Goal: Task Accomplishment & Management: Complete application form

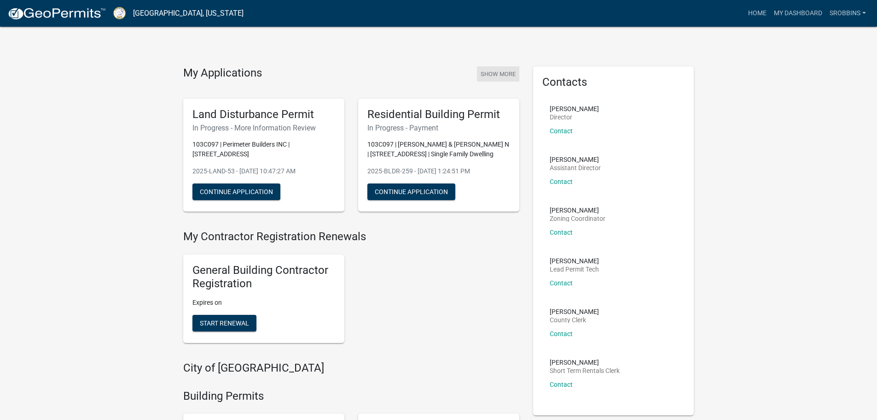
click at [492, 72] on button "Show More" at bounding box center [498, 73] width 42 height 15
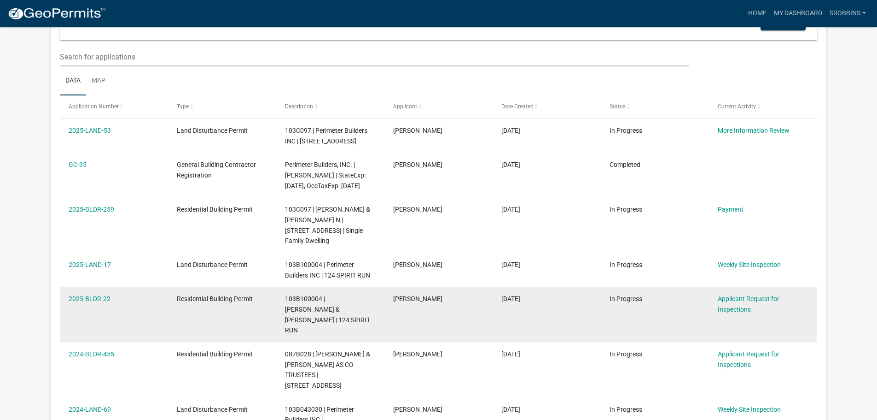
scroll to position [138, 0]
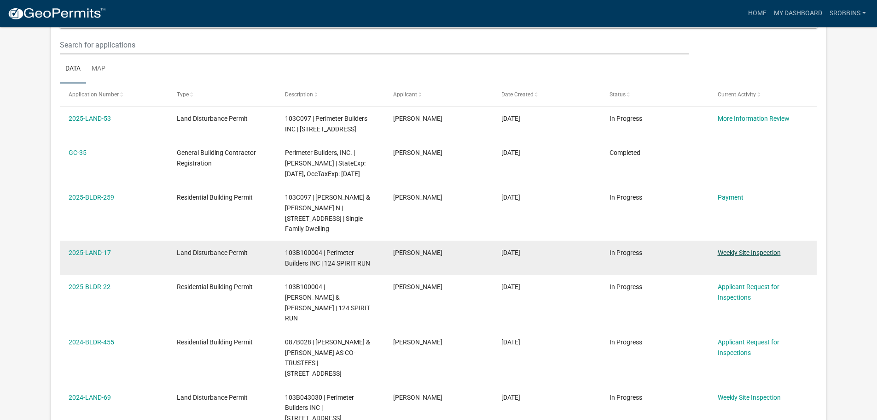
click at [772, 253] on link "Weekly Site Inspection" at bounding box center [749, 252] width 63 height 7
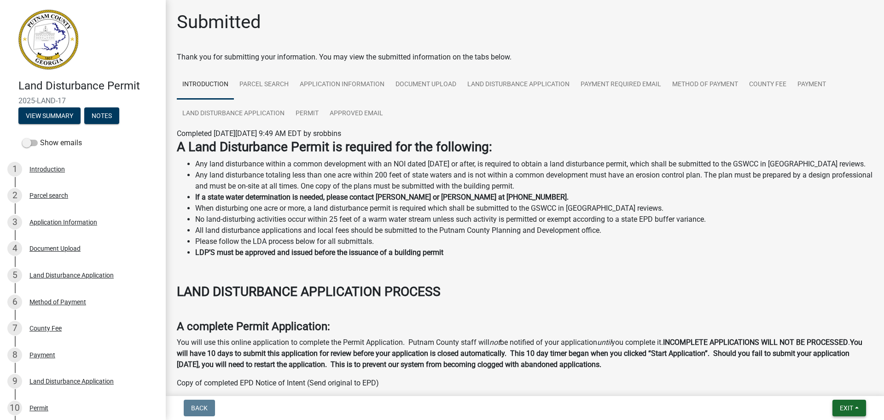
click at [841, 414] on button "Exit" at bounding box center [850, 407] width 34 height 17
click at [844, 386] on button "Save & Exit" at bounding box center [830, 384] width 74 height 22
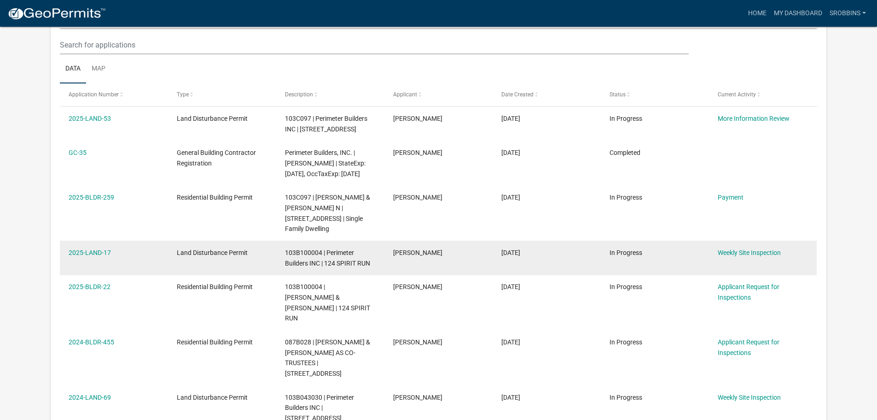
scroll to position [122, 0]
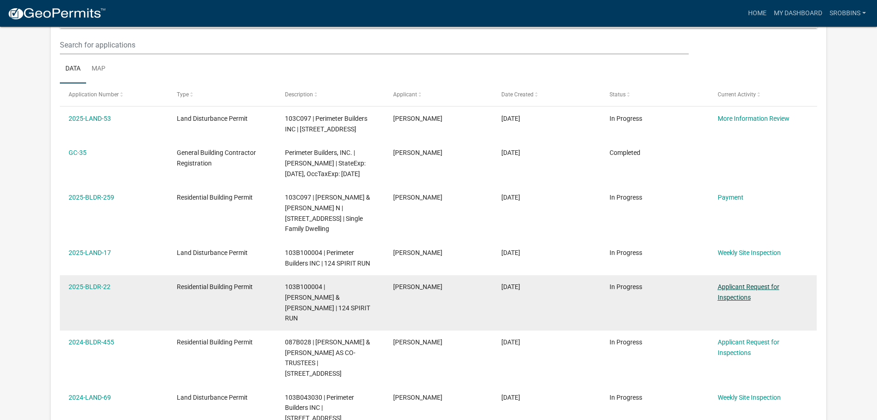
click at [735, 289] on link "Applicant Request for Inspections" at bounding box center [749, 292] width 62 height 18
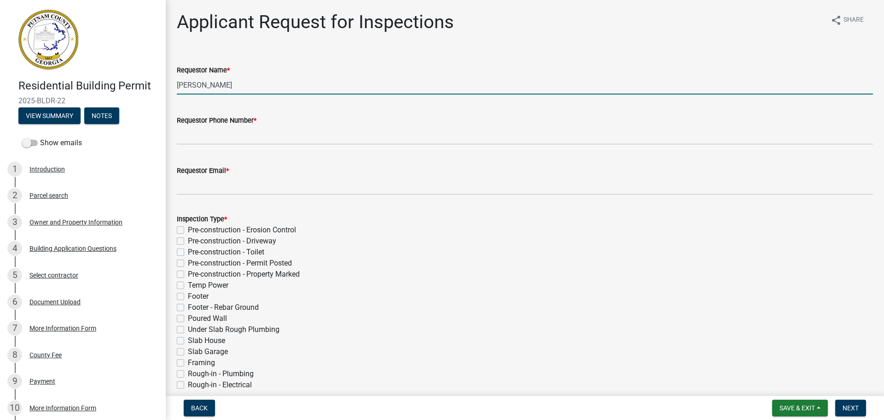
click at [246, 83] on input "[PERSON_NAME]" at bounding box center [525, 85] width 696 height 19
drag, startPoint x: 251, startPoint y: 85, endPoint x: 171, endPoint y: 99, distance: 80.5
click at [171, 99] on div "Applicant Request for Inspections share Share Requestor Name * [PERSON_NAME] Re…" at bounding box center [525, 338] width 710 height 654
type input "[PERSON_NAME]"
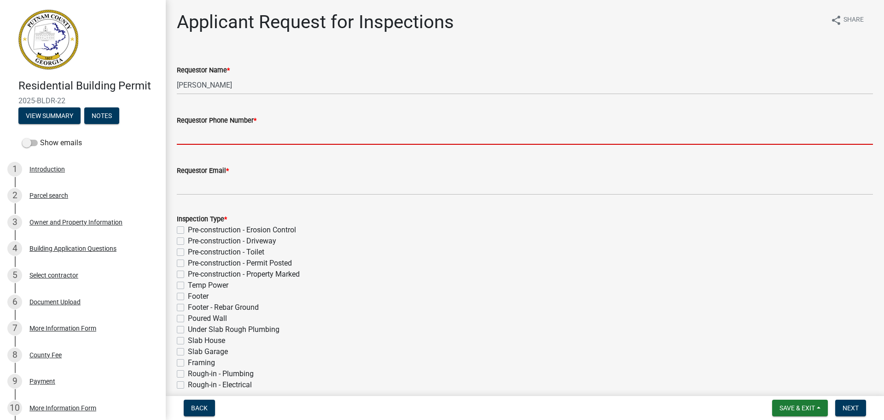
click at [257, 127] on input "Requestor Phone Number *" at bounding box center [525, 135] width 696 height 19
type input "6784099037"
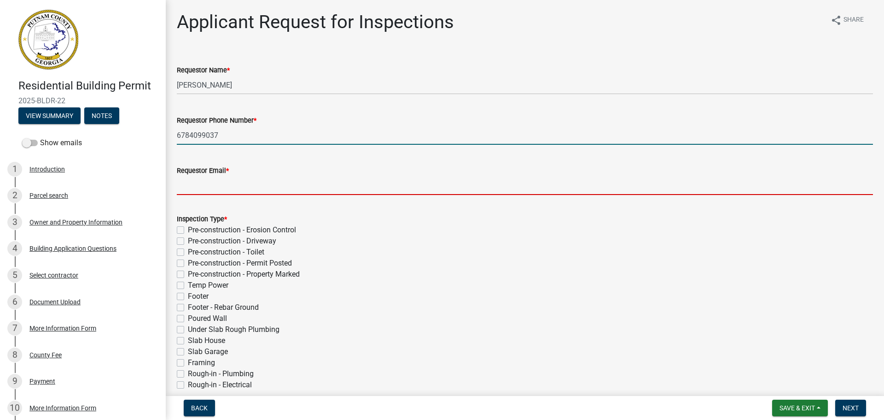
type input "[PERSON_NAME][EMAIL_ADDRESS][DOMAIN_NAME]"
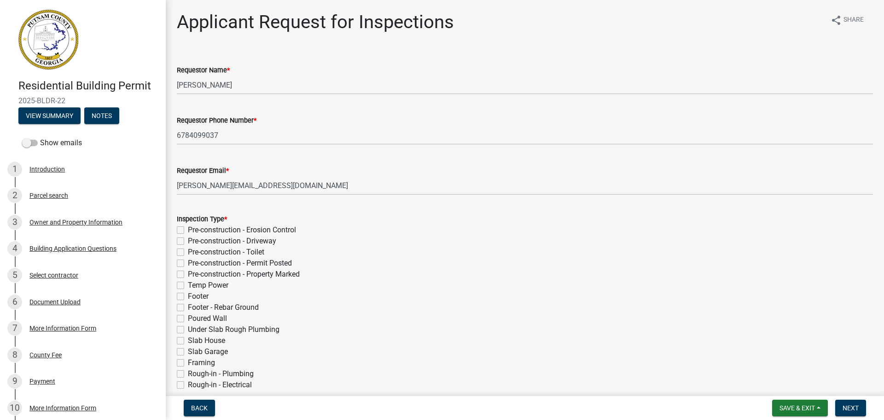
click at [333, 208] on form "Inspection Type * Pre-construction - Erosion Control Pre-construction - Drivewa…" at bounding box center [525, 362] width 696 height 321
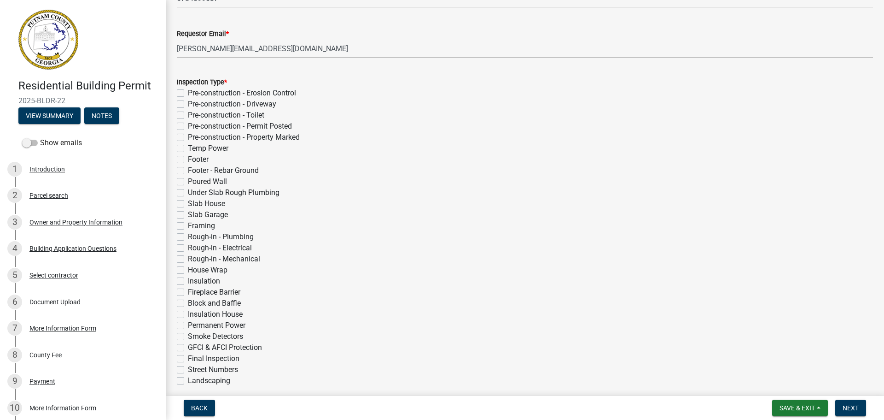
scroll to position [184, 0]
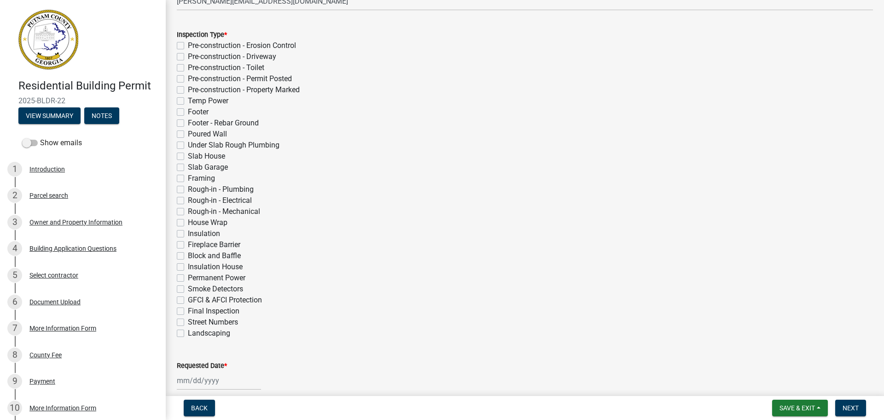
click at [188, 234] on label "Insulation" at bounding box center [204, 233] width 32 height 11
click at [188, 234] on input "Insulation" at bounding box center [191, 231] width 6 height 6
checkbox input "true"
checkbox input "false"
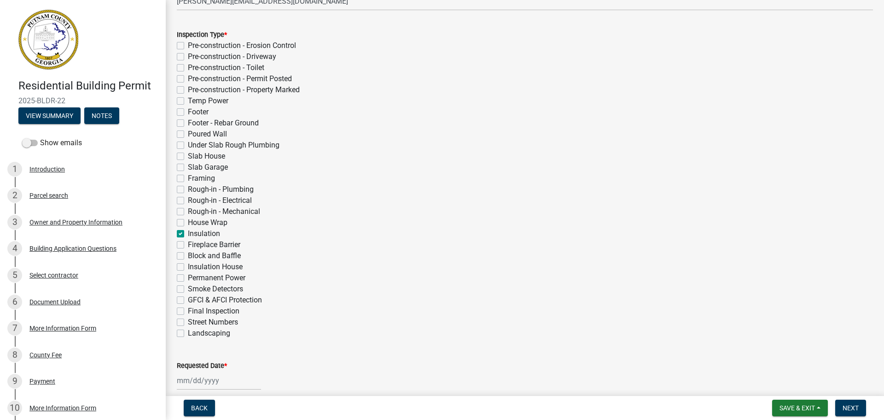
checkbox input "false"
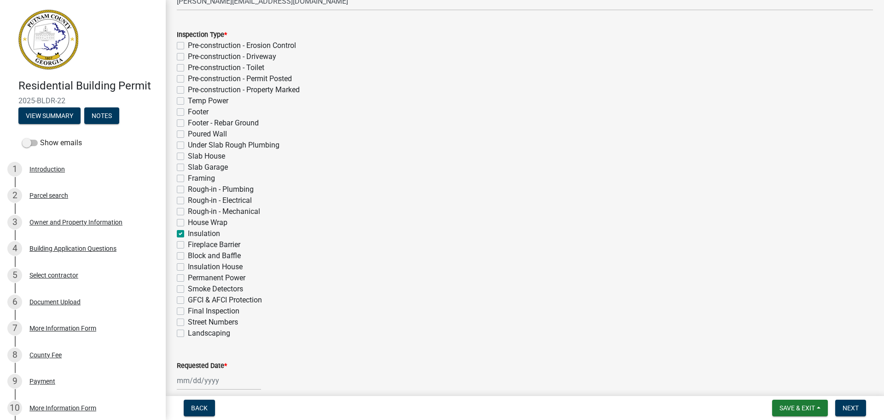
checkbox input "false"
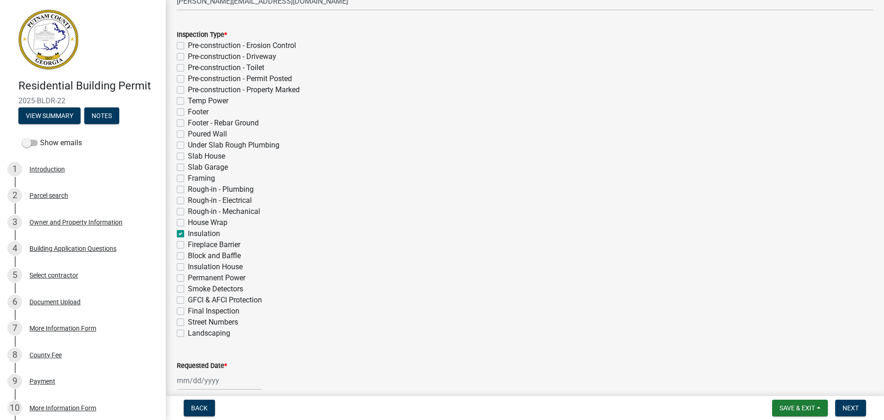
checkbox input "false"
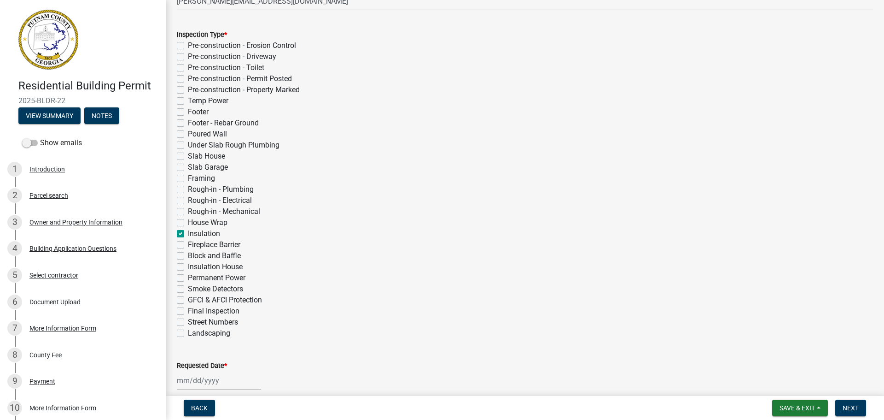
checkbox input "true"
checkbox input "false"
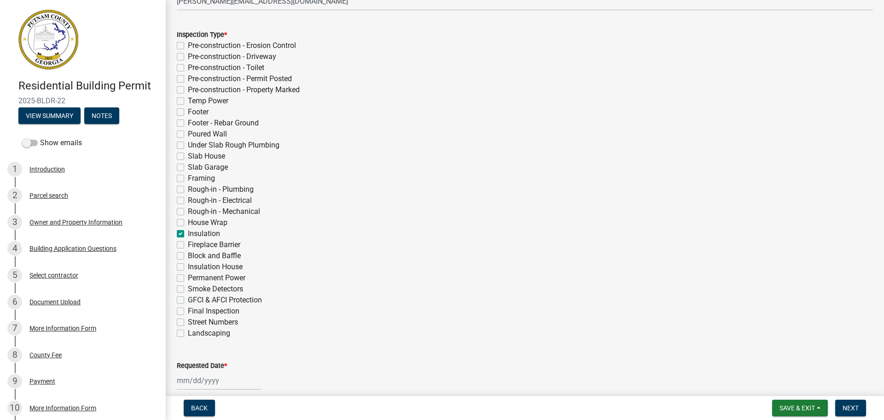
checkbox input "false"
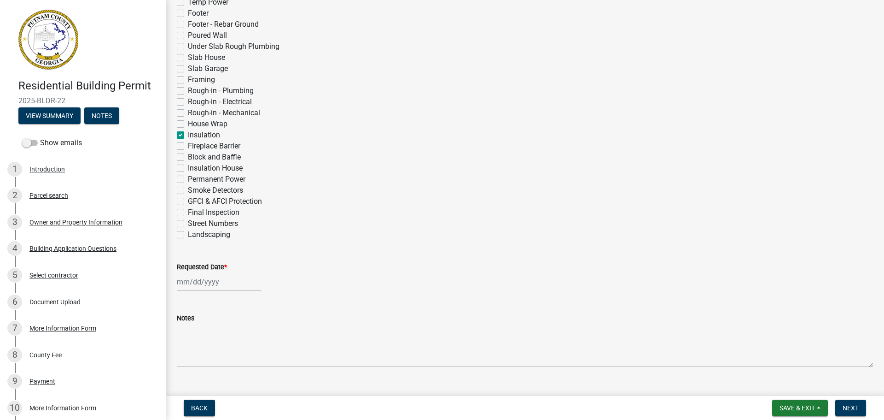
scroll to position [301, 0]
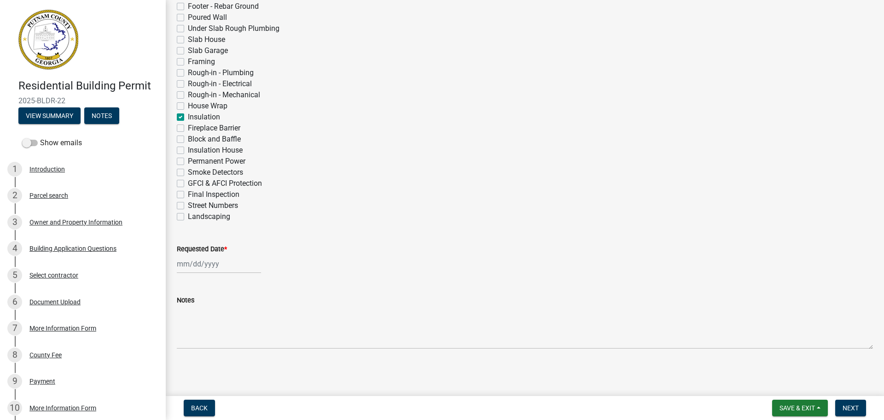
click at [236, 263] on div at bounding box center [219, 263] width 84 height 19
select select "10"
select select "2025"
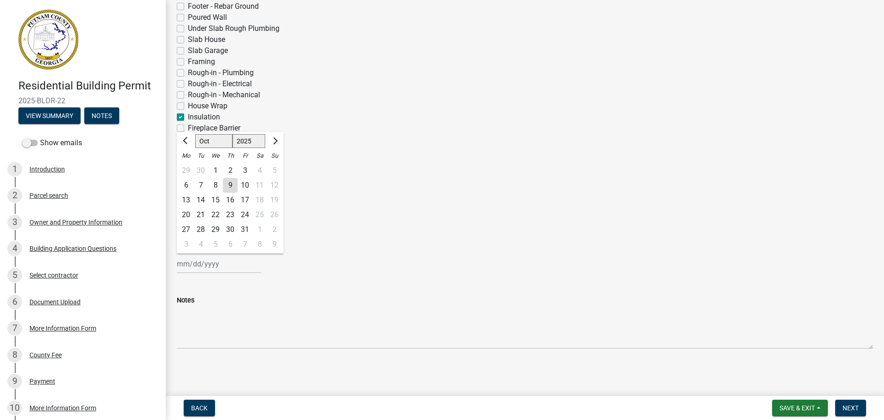
click at [202, 198] on div "14" at bounding box center [200, 200] width 15 height 15
type input "[DATE]"
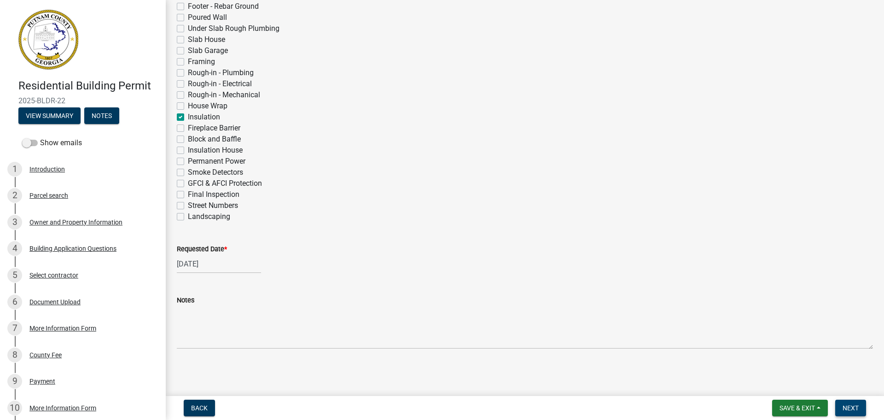
click at [856, 411] on span "Next" at bounding box center [851, 407] width 16 height 7
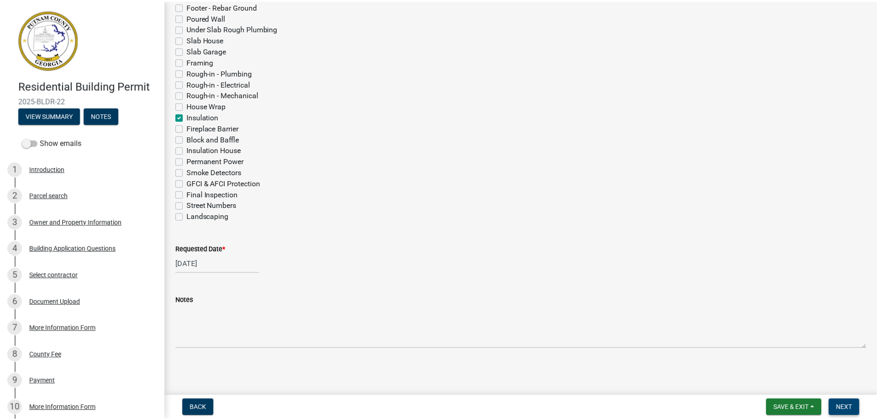
scroll to position [0, 0]
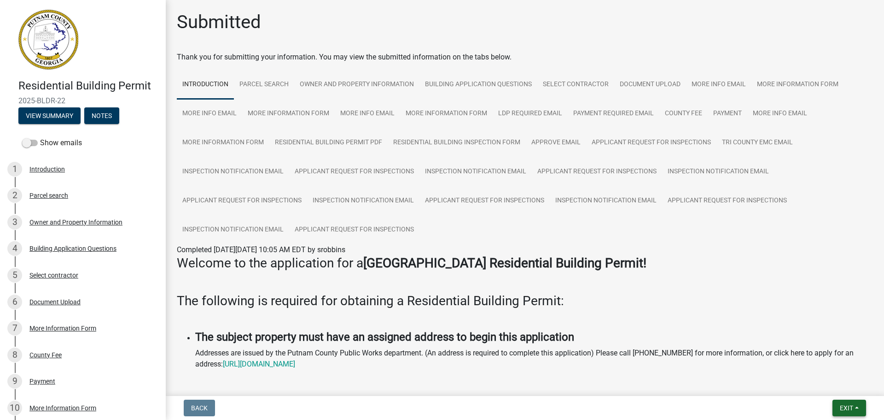
click at [855, 405] on button "Exit" at bounding box center [850, 407] width 34 height 17
click at [842, 390] on button "Save & Exit" at bounding box center [830, 384] width 74 height 22
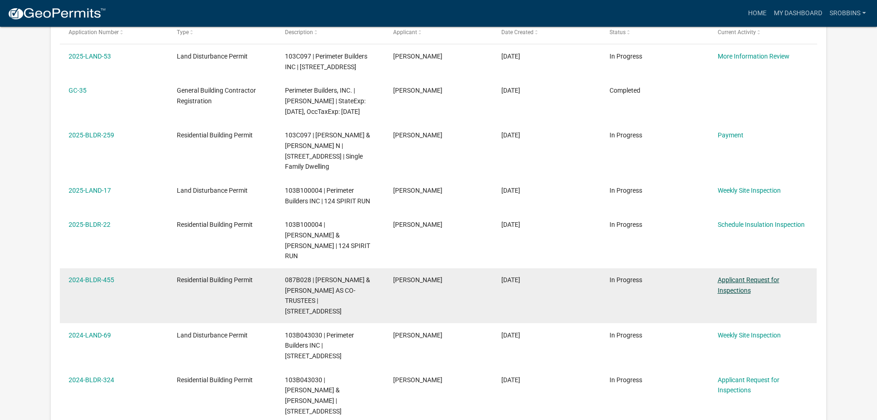
scroll to position [168, 0]
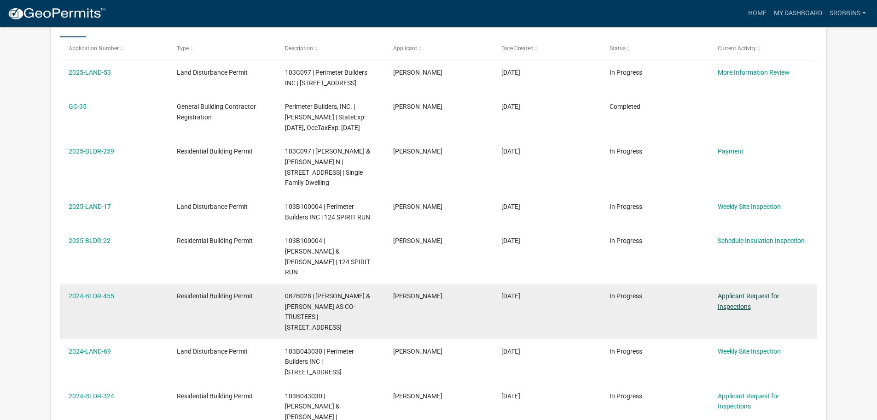
click at [732, 292] on link "Applicant Request for Inspections" at bounding box center [749, 301] width 62 height 18
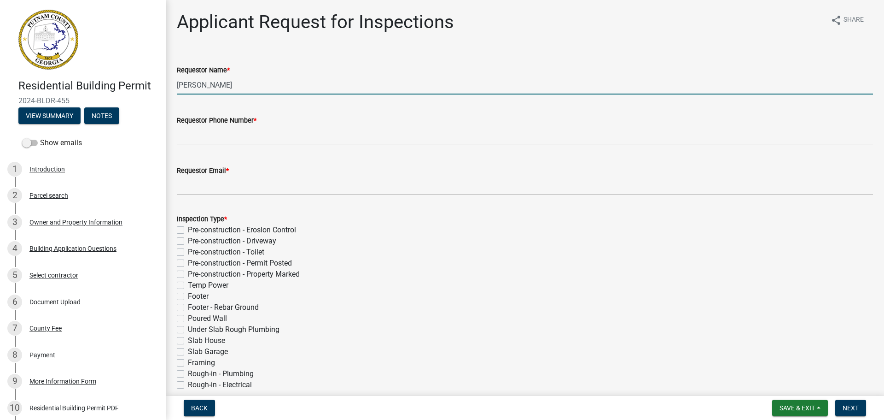
drag, startPoint x: 264, startPoint y: 86, endPoint x: 115, endPoint y: 71, distance: 150.0
click at [115, 71] on div "Residential Building Permit 2024-BLDR-455 View Summary Notes Show emails 1 Intr…" at bounding box center [442, 210] width 884 height 420
type input "[PERSON_NAME]"
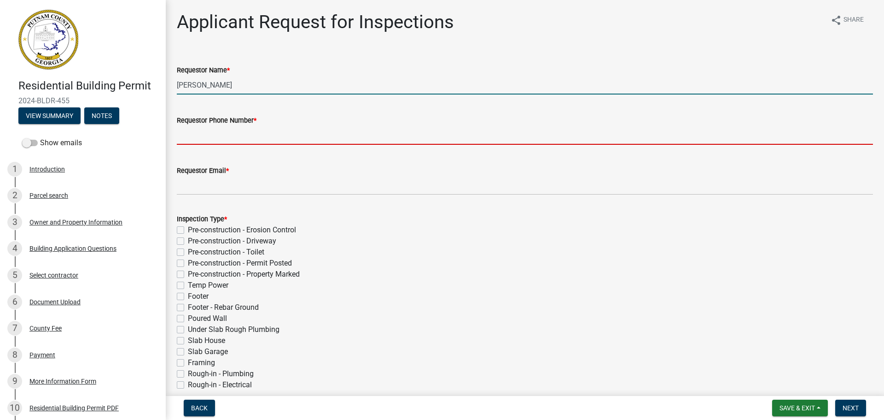
type input "4783878866"
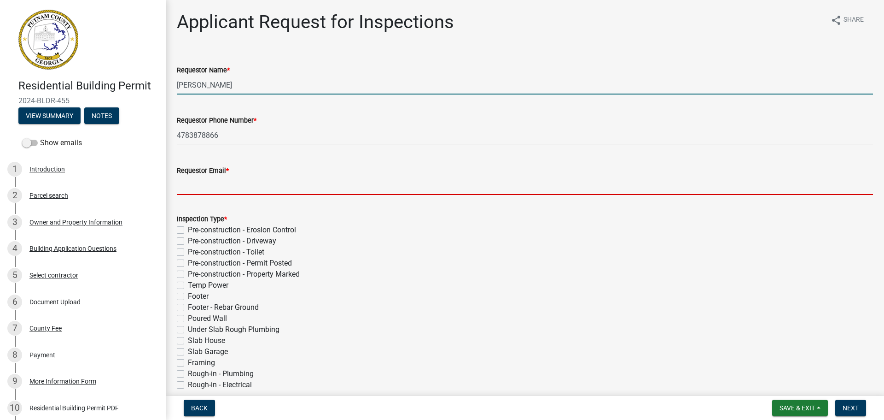
type input "[EMAIL_ADDRESS][DOMAIN_NAME]"
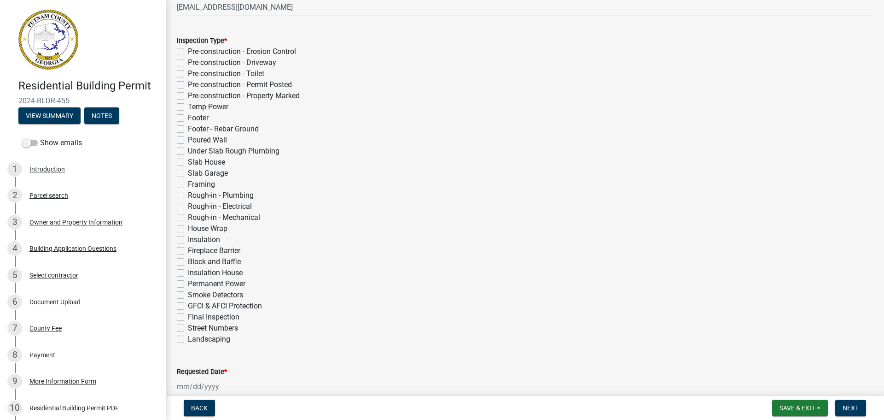
scroll to position [184, 0]
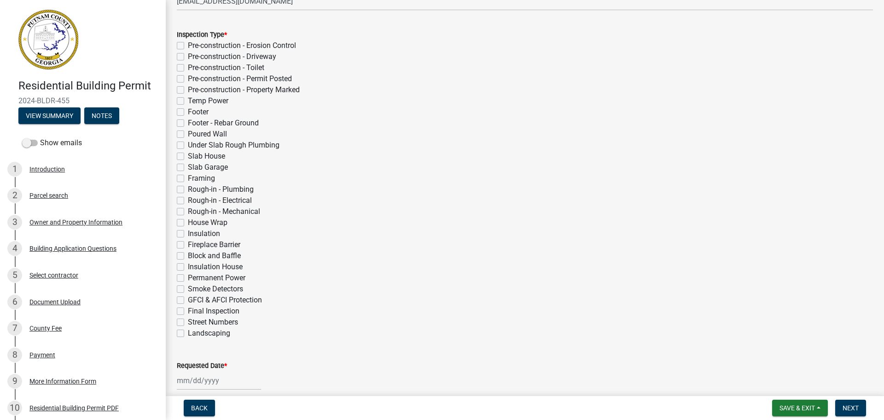
click at [188, 233] on label "Insulation" at bounding box center [204, 233] width 32 height 11
click at [188, 233] on input "Insulation" at bounding box center [191, 231] width 6 height 6
checkbox input "true"
checkbox input "false"
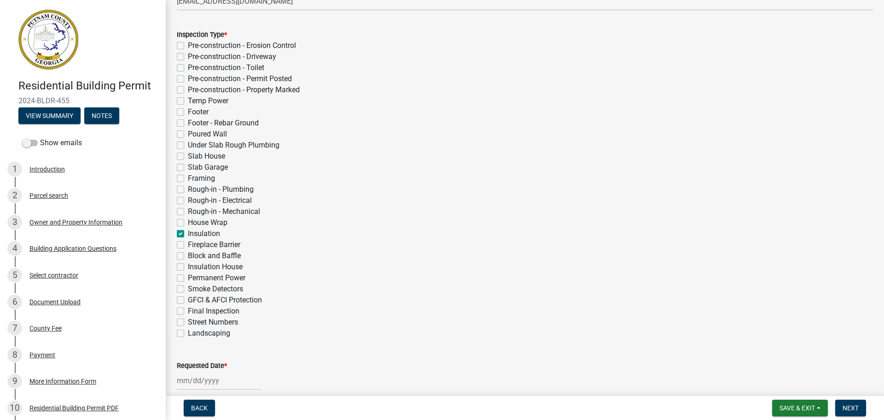
checkbox input "false"
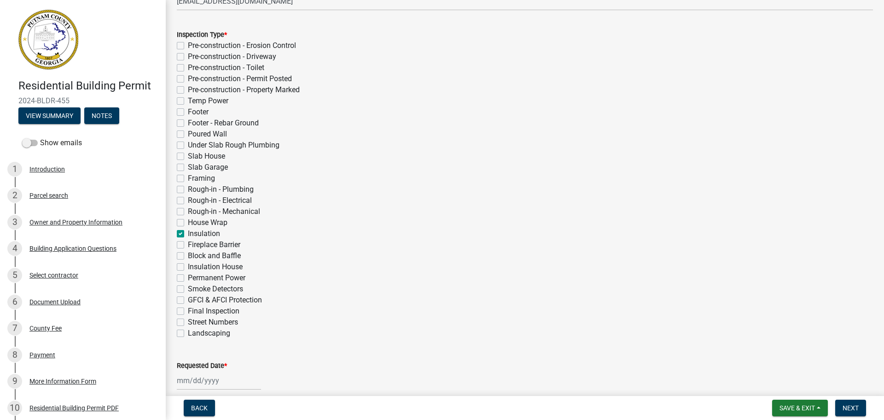
checkbox input "false"
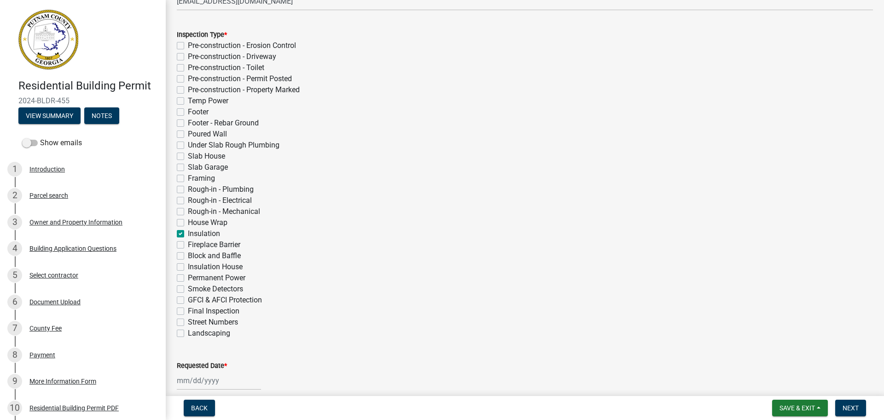
checkbox input "false"
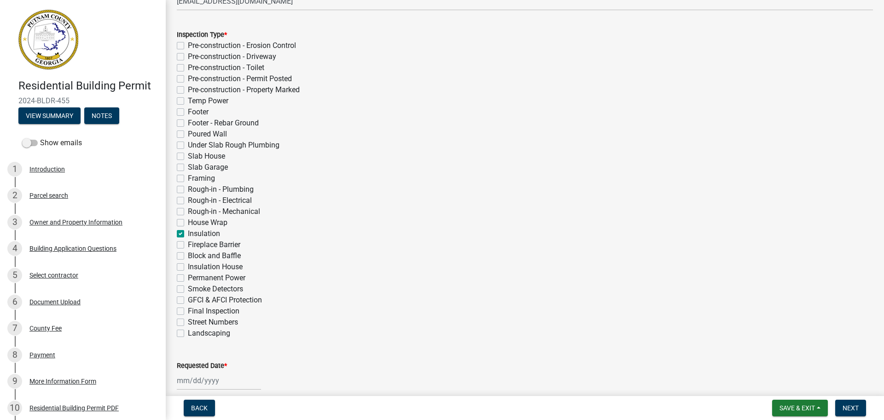
checkbox input "true"
checkbox input "false"
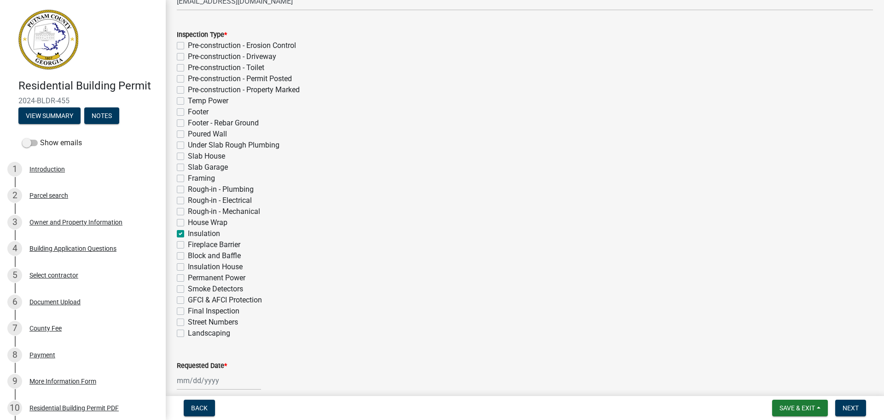
checkbox input "false"
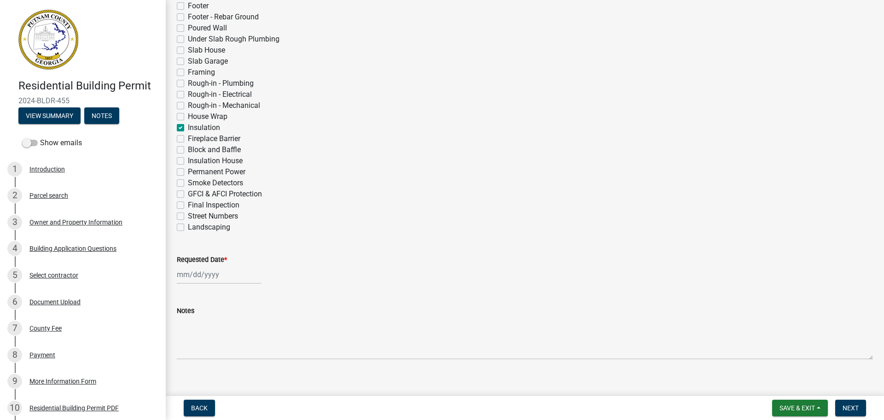
scroll to position [301, 0]
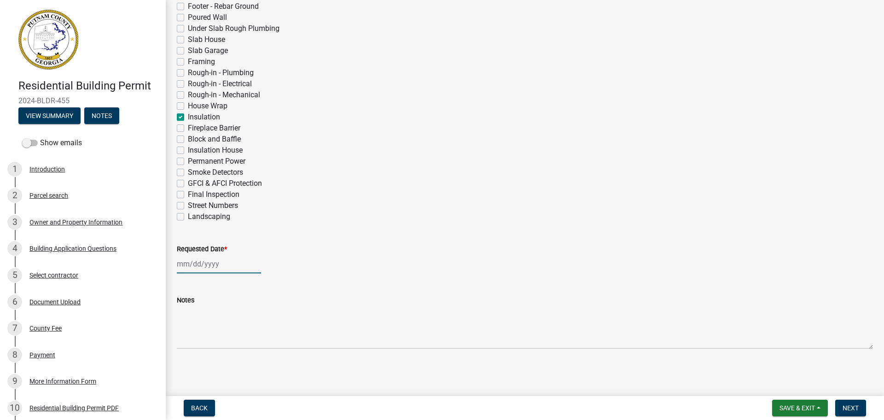
select select "10"
select select "2025"
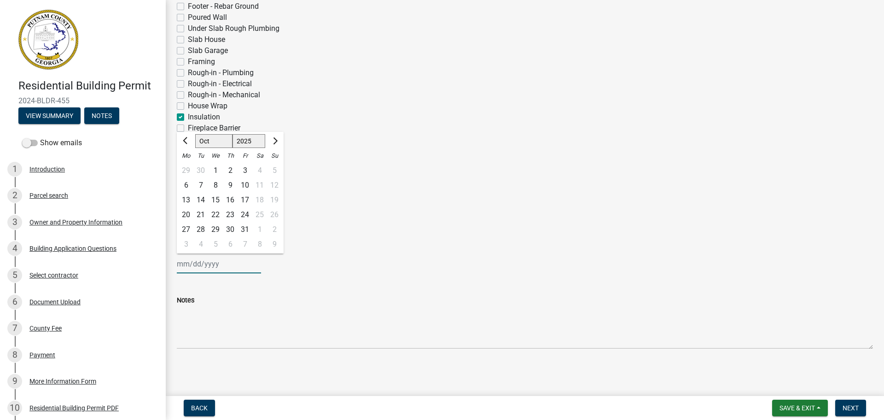
click at [230, 270] on div "[PERSON_NAME] Feb Mar Apr [PERSON_NAME][DATE] Oct Nov [DATE] 1526 1527 1528 152…" at bounding box center [219, 263] width 84 height 19
click at [197, 202] on div "14" at bounding box center [200, 200] width 15 height 15
type input "[DATE]"
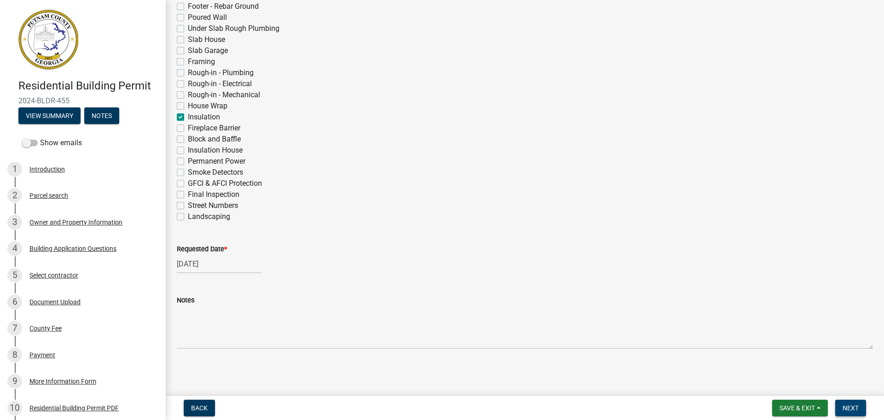
click at [848, 407] on span "Next" at bounding box center [851, 407] width 16 height 7
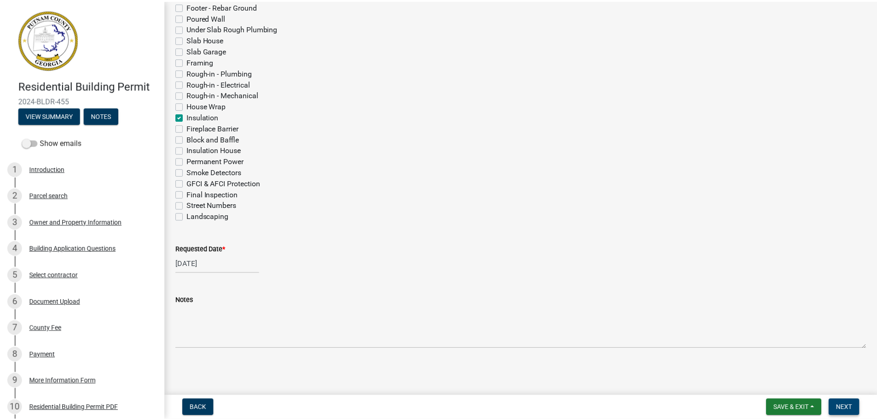
scroll to position [0, 0]
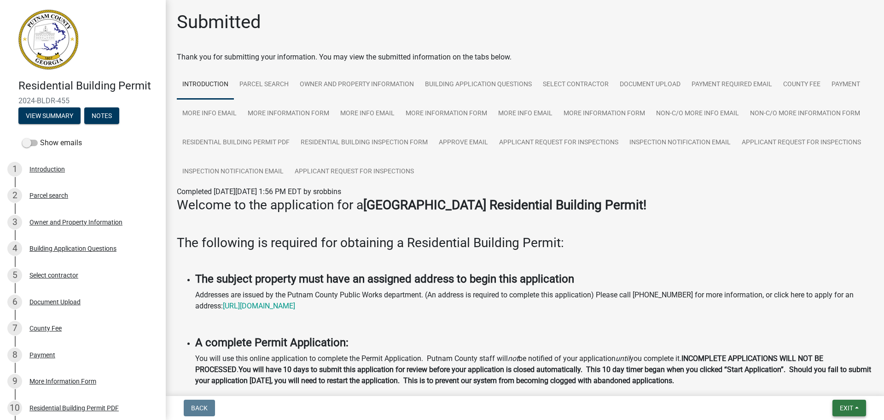
click at [836, 407] on button "Exit" at bounding box center [850, 407] width 34 height 17
click at [835, 388] on button "Save & Exit" at bounding box center [830, 384] width 74 height 22
